Goal: Find specific page/section: Find specific page/section

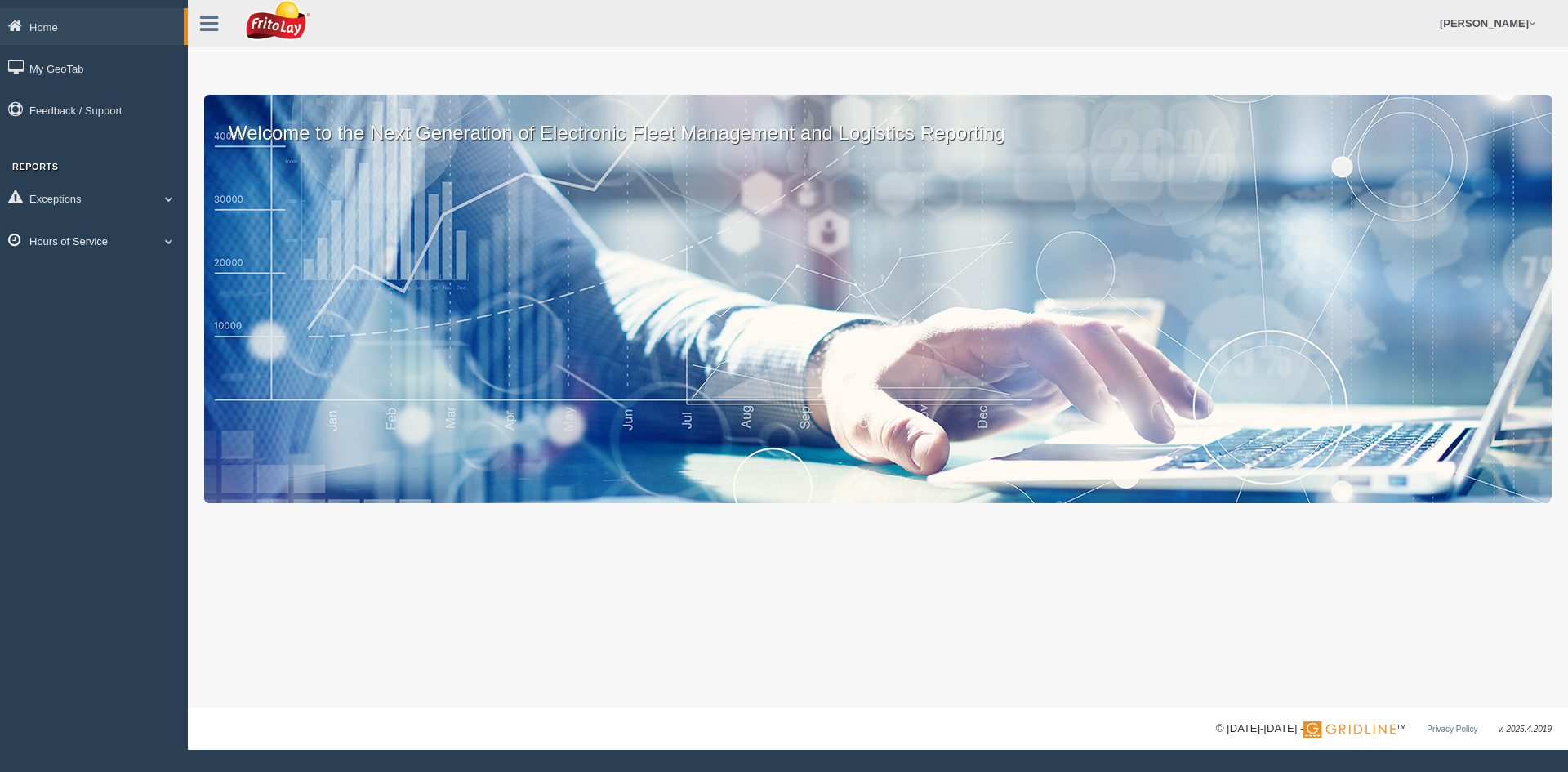
click at [122, 232] on link "Hours of Service" at bounding box center [94, 241] width 188 height 37
click at [131, 194] on link "Exceptions" at bounding box center [94, 198] width 188 height 37
click at [131, 194] on link "Exceptions" at bounding box center [92, 198] width 183 height 37
click at [136, 233] on link "Hours of Service" at bounding box center [94, 241] width 188 height 37
click at [138, 238] on link "Hours of Service" at bounding box center [92, 241] width 183 height 37
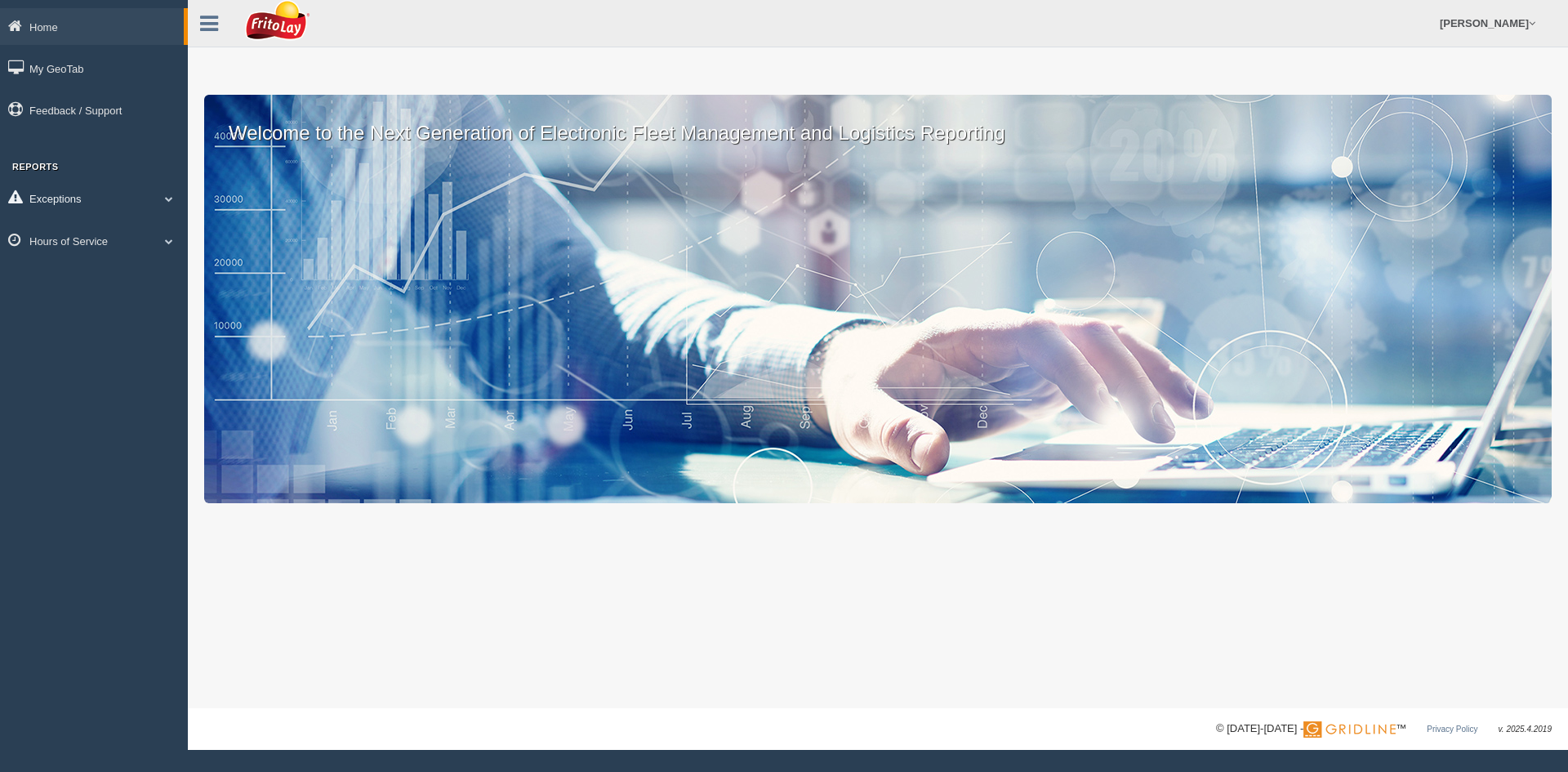
click at [53, 203] on link "Exceptions" at bounding box center [94, 198] width 188 height 37
click at [107, 203] on link "Exceptions" at bounding box center [92, 198] width 183 height 37
click at [107, 203] on link "Exceptions" at bounding box center [94, 198] width 188 height 37
click at [110, 352] on link "Hours of Service" at bounding box center [94, 357] width 188 height 37
click at [101, 237] on link "Hours of Service" at bounding box center [92, 241] width 183 height 37
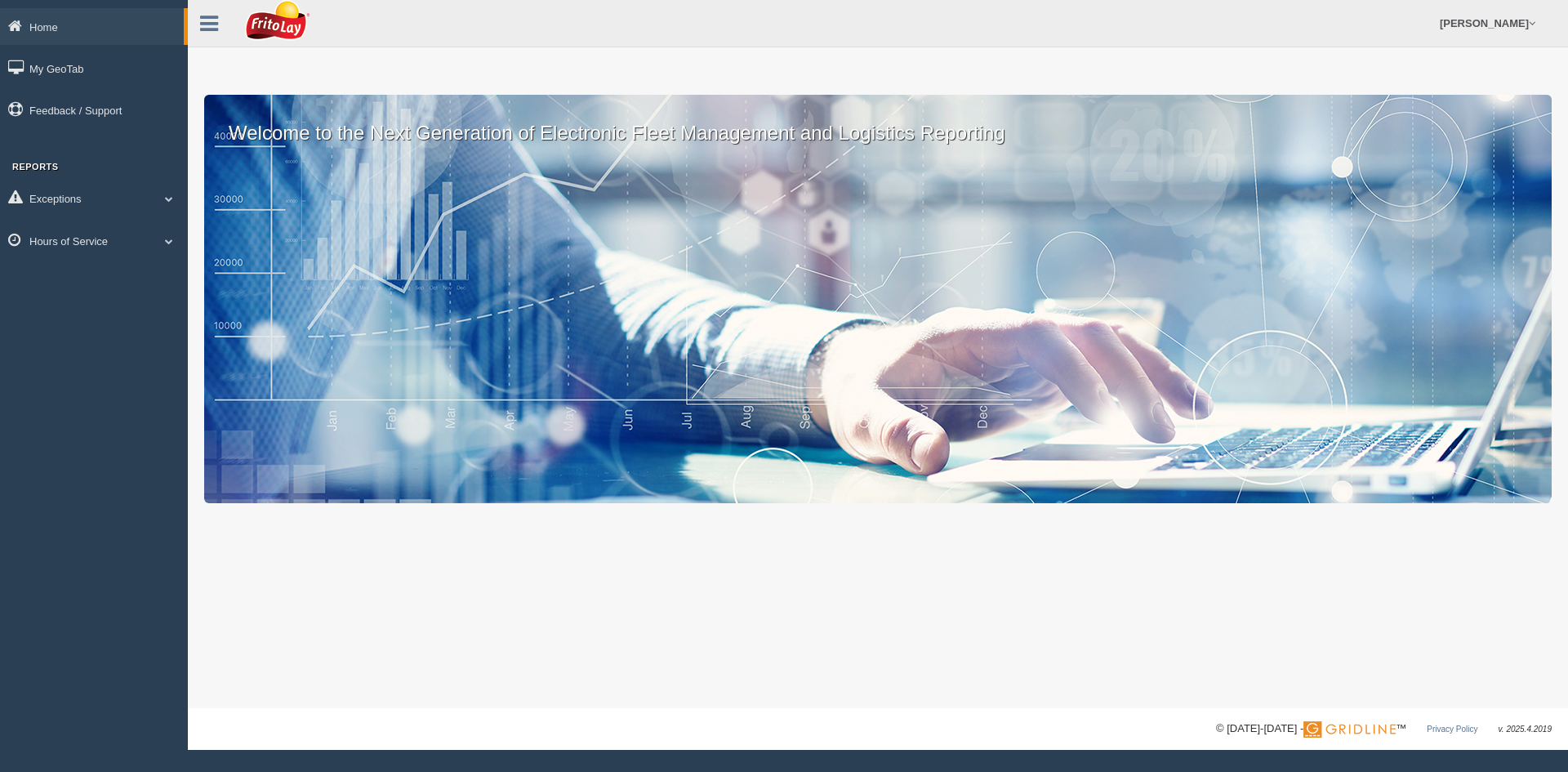
click at [223, 25] on link at bounding box center [210, 20] width 43 height 24
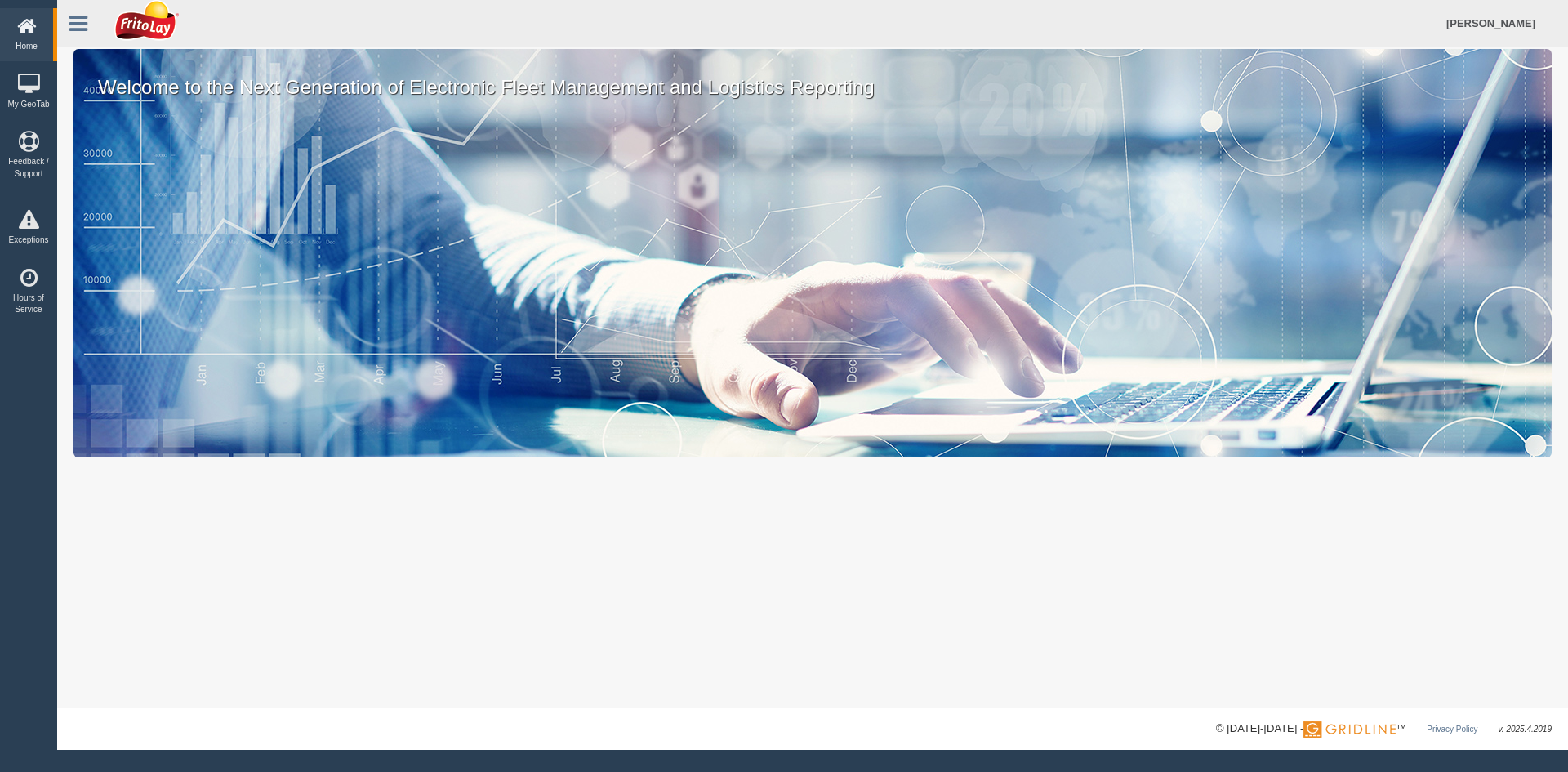
click at [98, 25] on link at bounding box center [79, 20] width 43 height 24
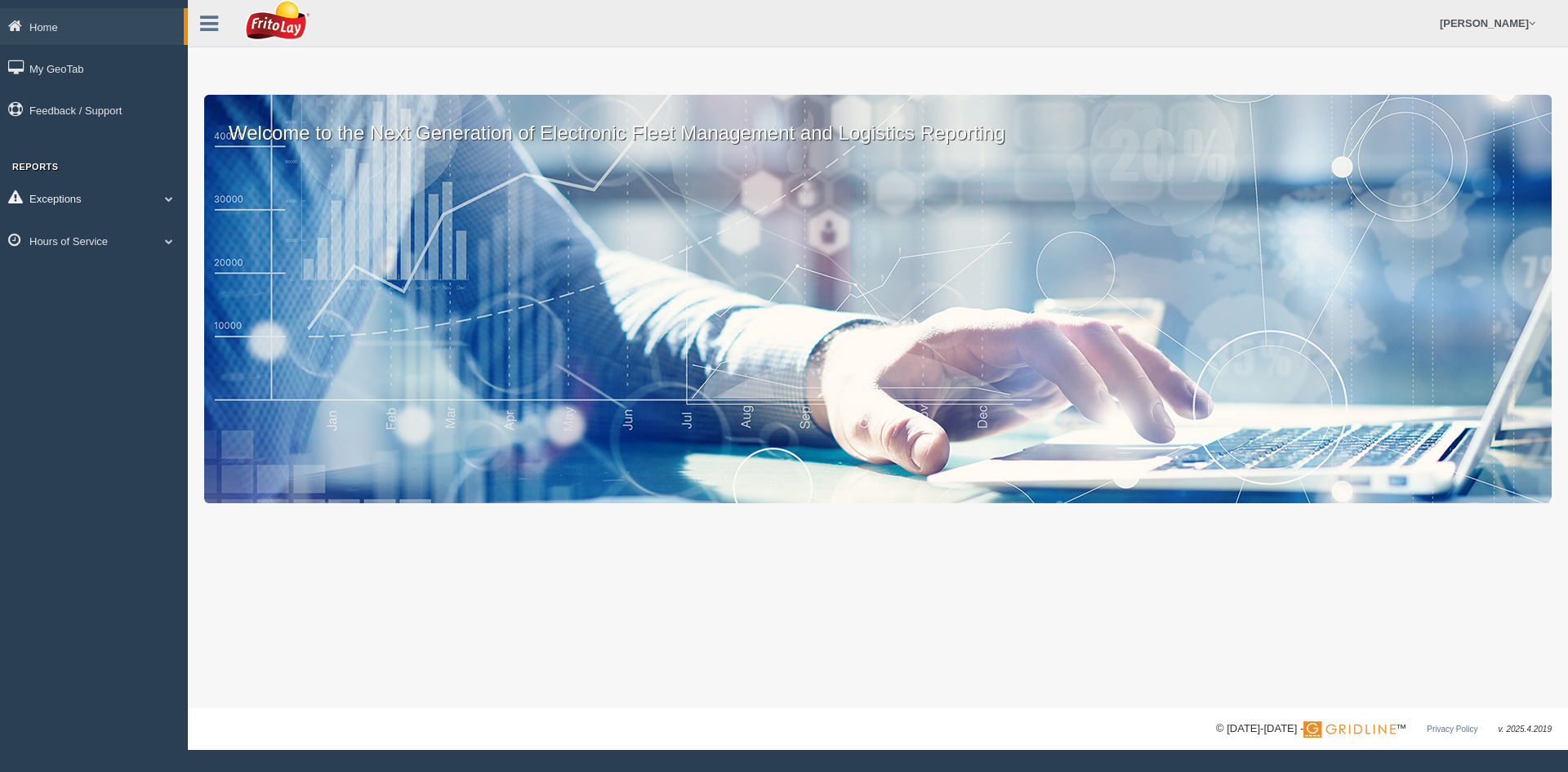
click at [161, 201] on span at bounding box center [169, 198] width 21 height 8
click at [161, 201] on span at bounding box center [162, 198] width 21 height 8
click at [165, 245] on link "Hours of Service" at bounding box center [94, 241] width 188 height 37
click at [165, 244] on span at bounding box center [162, 241] width 21 height 8
click at [166, 201] on link "Exceptions" at bounding box center [94, 198] width 188 height 37
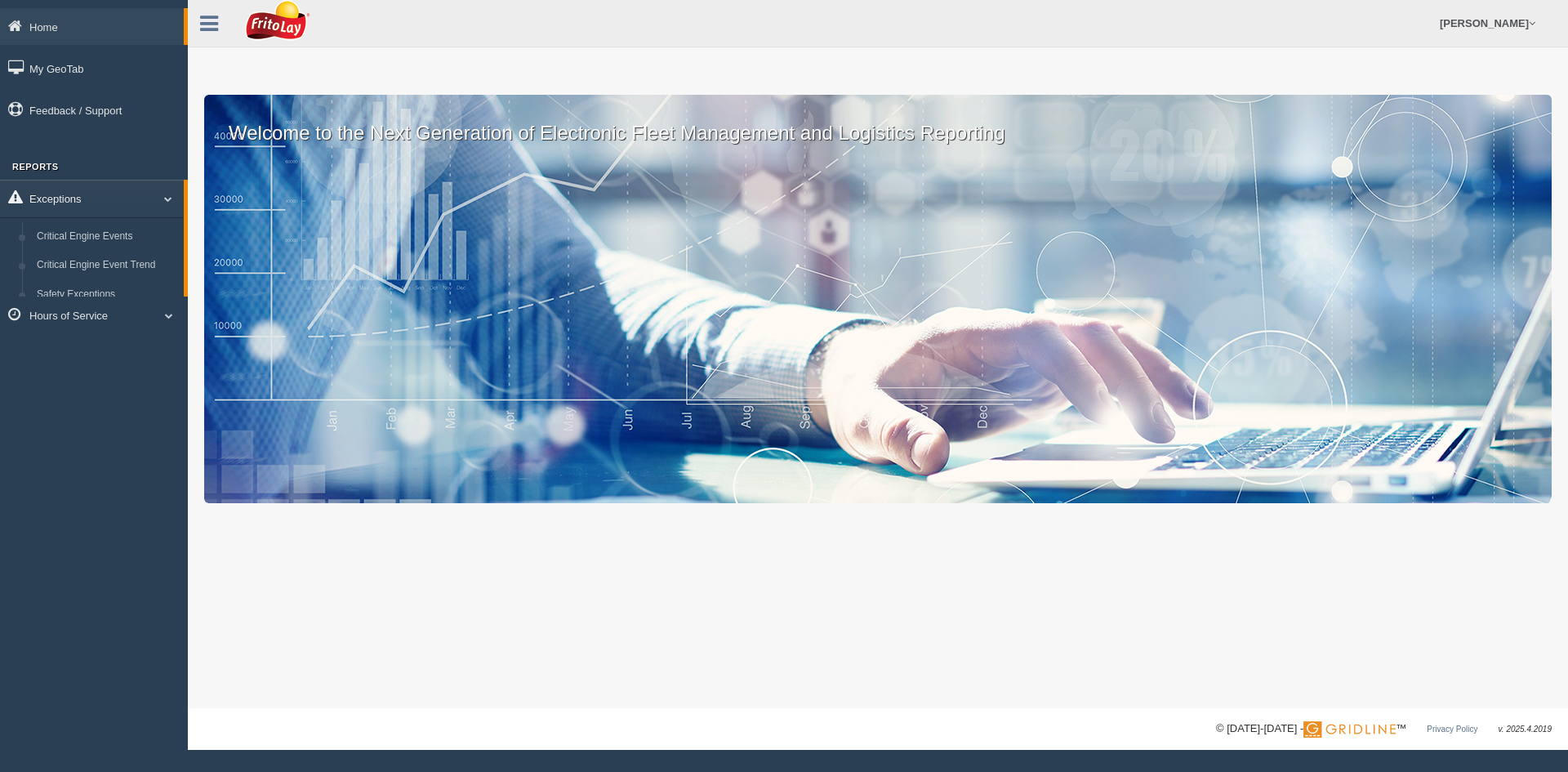
click at [166, 202] on span at bounding box center [162, 198] width 21 height 8
click at [135, 238] on link "Hours of Service" at bounding box center [94, 241] width 188 height 37
click at [153, 241] on span at bounding box center [162, 241] width 21 height 8
click at [153, 241] on link "Hours of Service" at bounding box center [94, 241] width 188 height 37
click at [138, 235] on link "Hours of Service" at bounding box center [92, 241] width 183 height 37
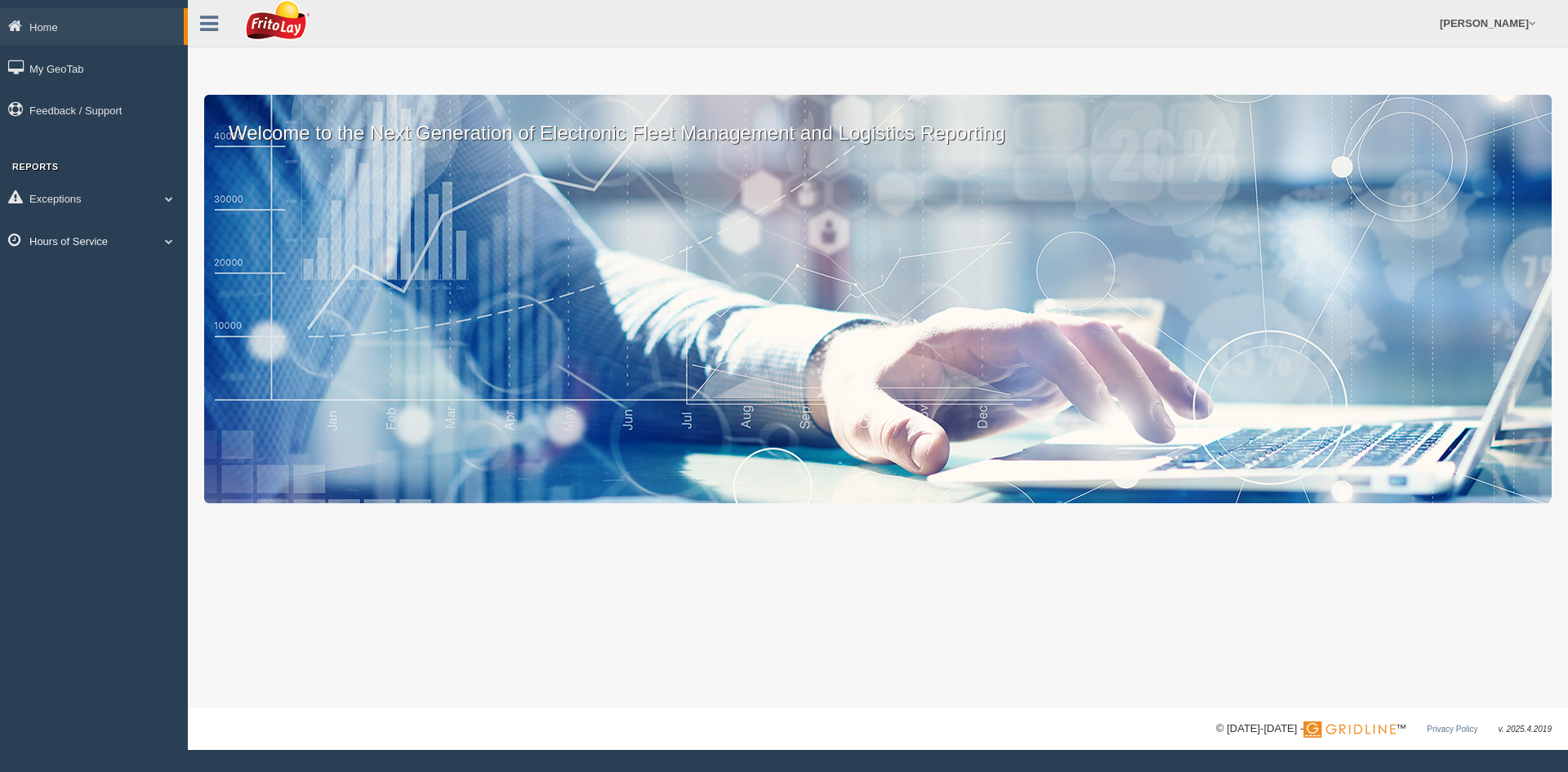
click at [138, 235] on link "Hours of Service" at bounding box center [94, 241] width 188 height 37
click at [201, 15] on icon at bounding box center [209, 23] width 18 height 21
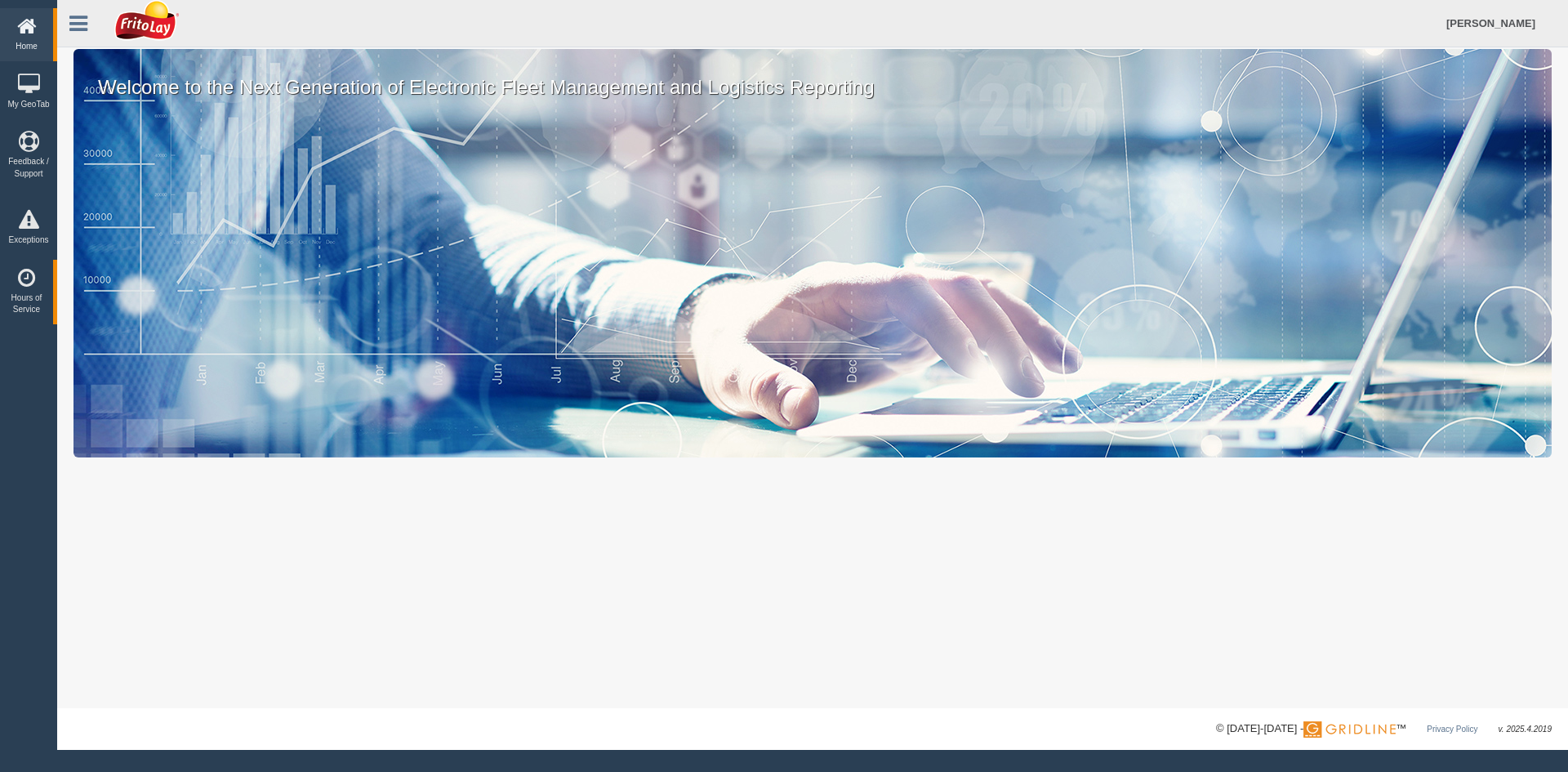
click at [36, 26] on icon at bounding box center [26, 26] width 45 height 20
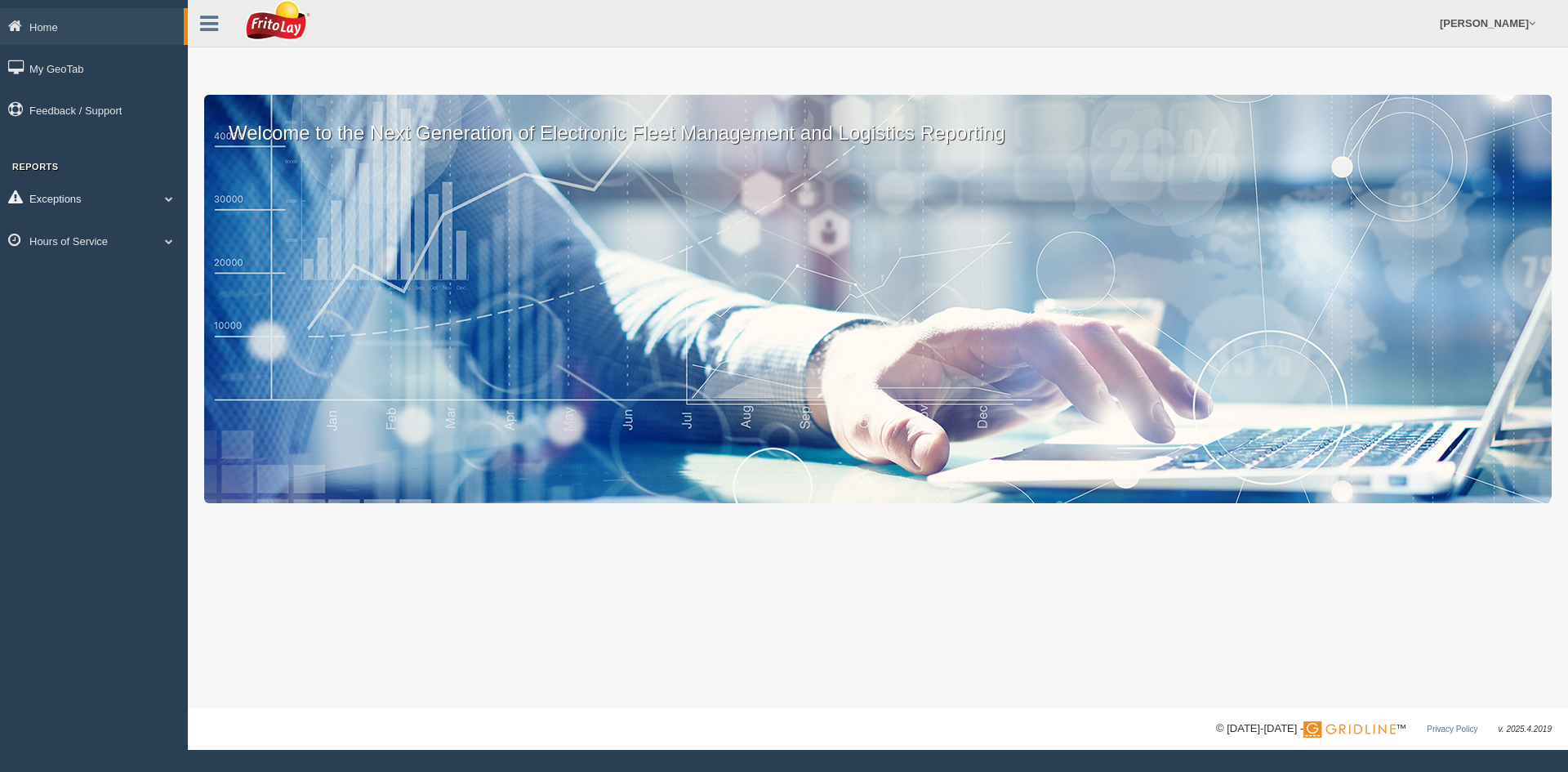
click at [85, 197] on link "Exceptions" at bounding box center [94, 198] width 188 height 37
click at [85, 197] on link "Exceptions" at bounding box center [92, 198] width 183 height 37
click at [85, 200] on link "Exceptions" at bounding box center [94, 198] width 188 height 37
click at [88, 195] on link "Exceptions" at bounding box center [92, 198] width 183 height 37
click at [109, 239] on link "Hours of Service" at bounding box center [94, 241] width 188 height 37
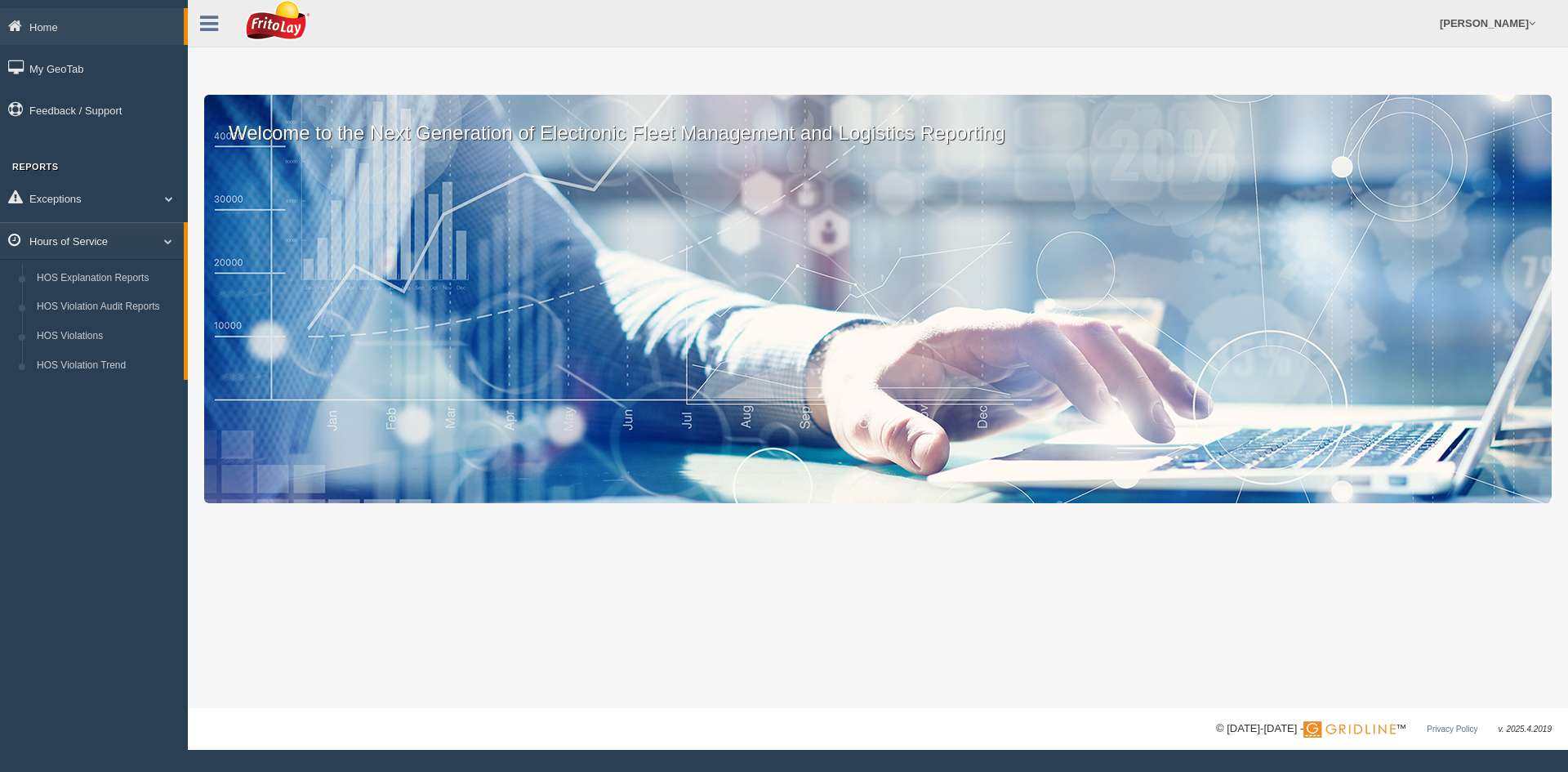
click at [109, 239] on link "Hours of Service" at bounding box center [92, 241] width 183 height 37
click at [138, 251] on link "Hours of Service" at bounding box center [94, 241] width 188 height 37
click at [155, 243] on span at bounding box center [162, 241] width 21 height 8
click at [162, 237] on span at bounding box center [169, 241] width 21 height 8
click at [162, 239] on span at bounding box center [162, 241] width 21 height 8
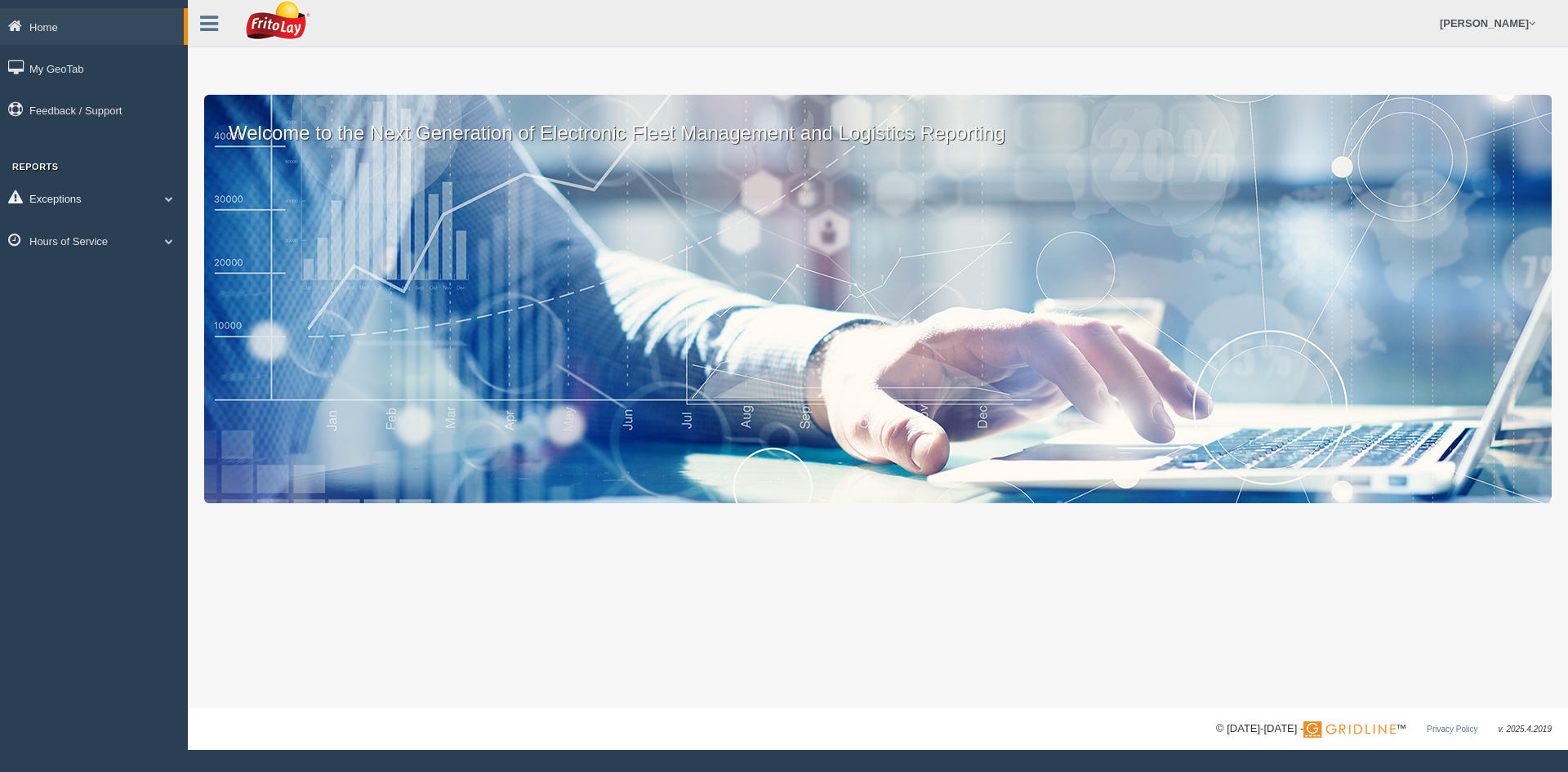
click at [163, 204] on link "Exceptions" at bounding box center [94, 198] width 188 height 37
click at [168, 200] on span at bounding box center [162, 198] width 21 height 8
click at [171, 203] on span at bounding box center [169, 198] width 21 height 8
click at [148, 353] on link "Hours of Service" at bounding box center [94, 357] width 188 height 37
click at [140, 220] on ul "Exceptions Critical Engine Events Critical Engine Event Trend Safety Exceptions…" at bounding box center [94, 279] width 188 height 200
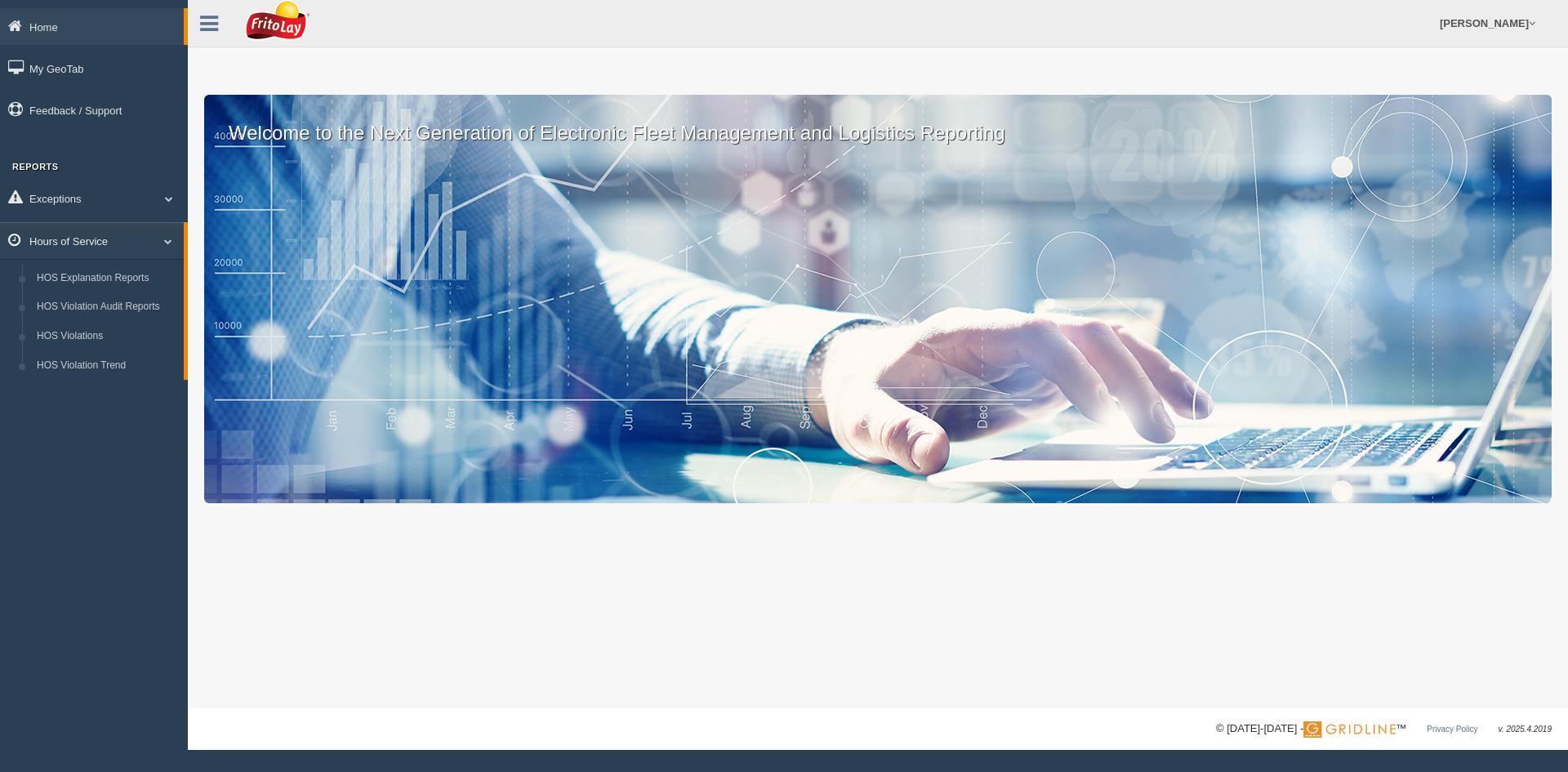
click at [144, 230] on link "Hours of Service" at bounding box center [92, 241] width 183 height 37
click at [87, 25] on link "Home" at bounding box center [92, 26] width 183 height 37
